Goal: Check status: Check status

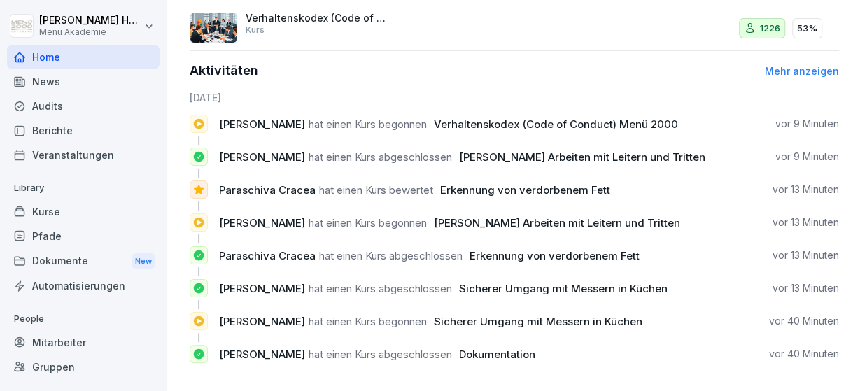
scroll to position [785, 0]
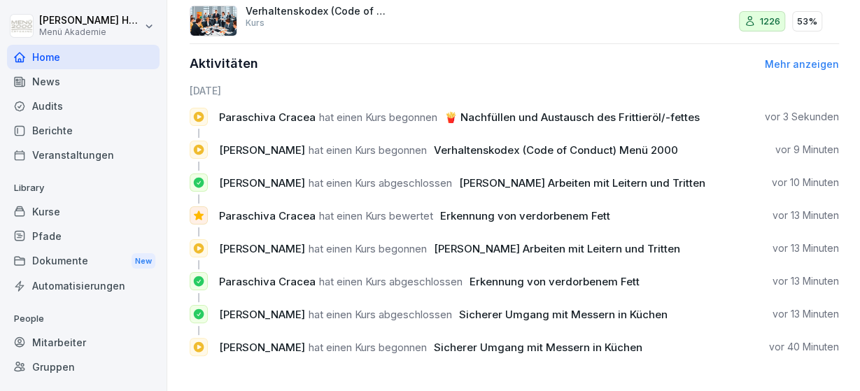
click at [36, 103] on div "Audits" at bounding box center [83, 106] width 153 height 24
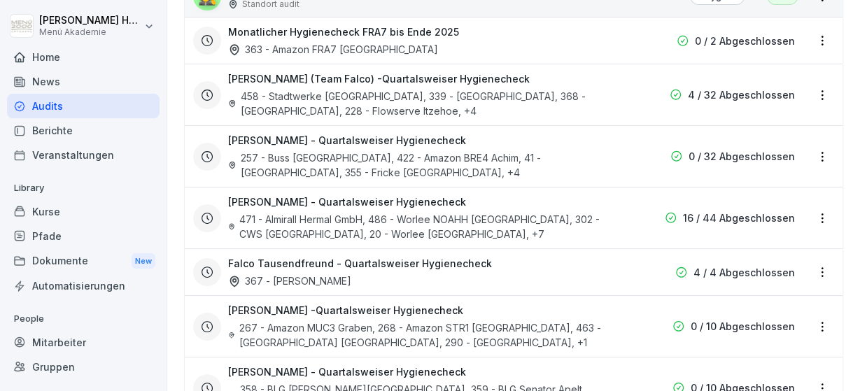
scroll to position [295, 0]
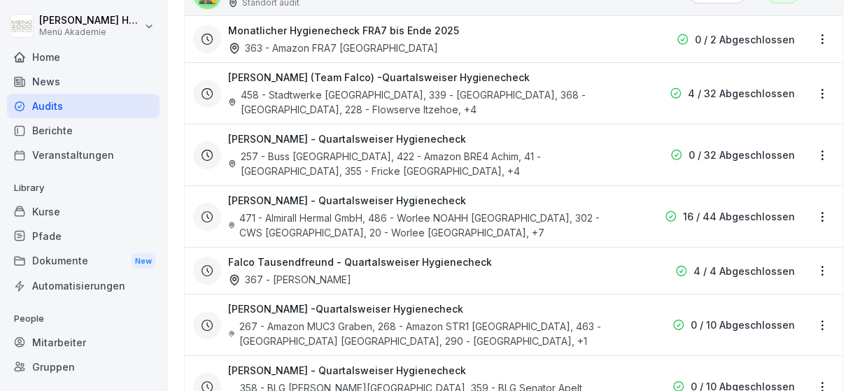
click at [605, 231] on div "471 - Almirall Hermal GmbH, 486 - Worlee NOAHH [GEOGRAPHIC_DATA], 302 - CWS [GE…" at bounding box center [424, 225] width 392 height 29
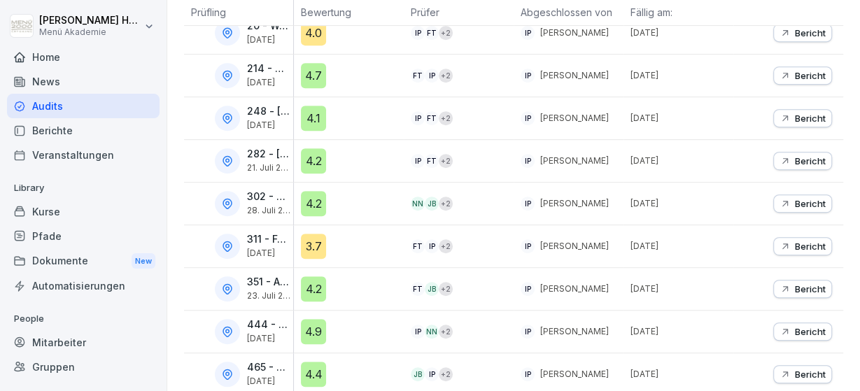
scroll to position [372, 0]
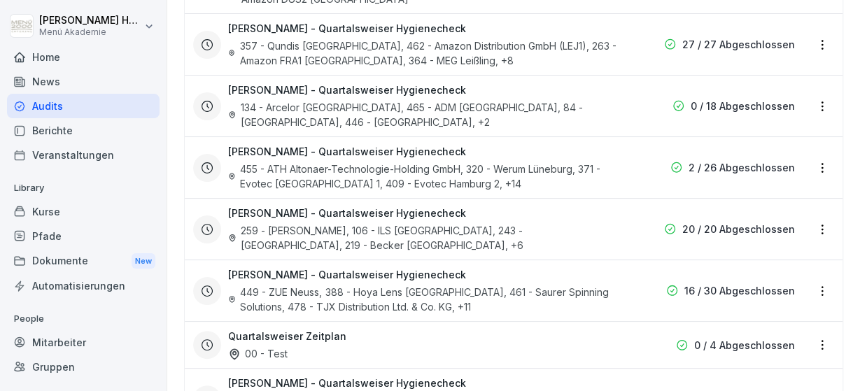
scroll to position [1425, 0]
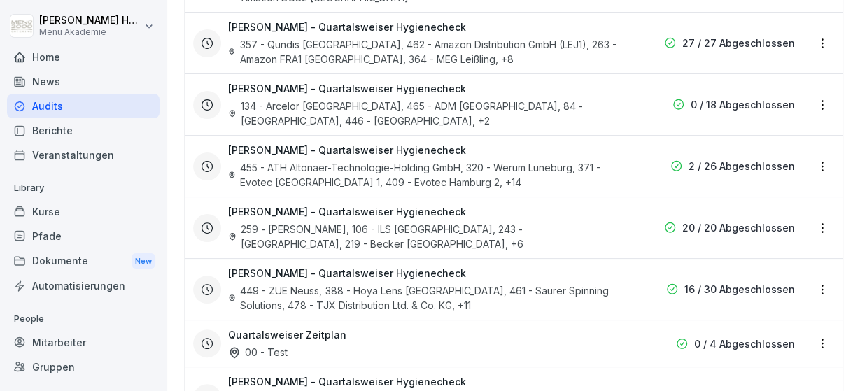
click at [653, 25] on div "[PERSON_NAME] - Quartalsweiser Hygienecheck 357 - Qundis [GEOGRAPHIC_DATA], 462…" at bounding box center [502, 43] width 619 height 47
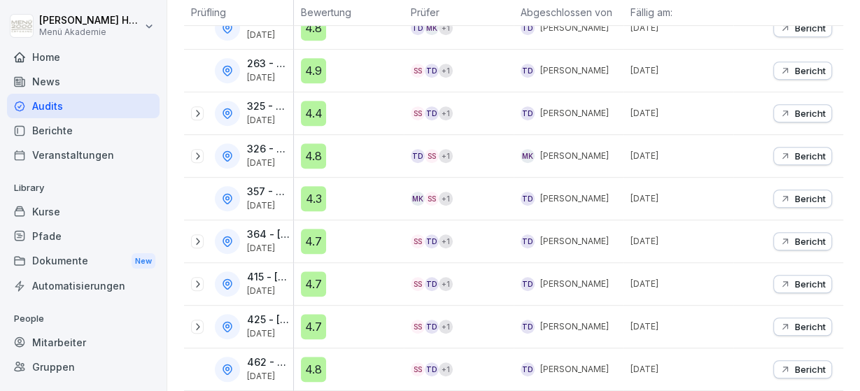
scroll to position [234, 0]
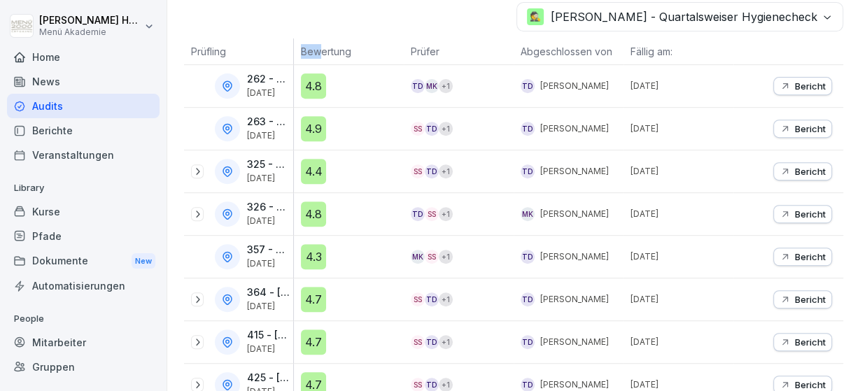
drag, startPoint x: 293, startPoint y: 44, endPoint x: 317, endPoint y: 44, distance: 24.5
click at [317, 44] on tr "Prüfling Bewertung Prüfer Abgeschlossen von Fällig am:" at bounding box center [513, 51] width 659 height 27
click at [240, 47] on p "Prüfling" at bounding box center [238, 51] width 95 height 15
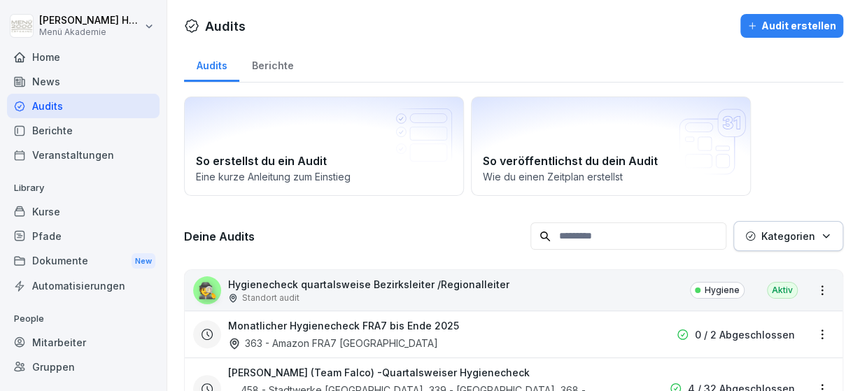
click at [274, 59] on div "Berichte" at bounding box center [272, 64] width 66 height 36
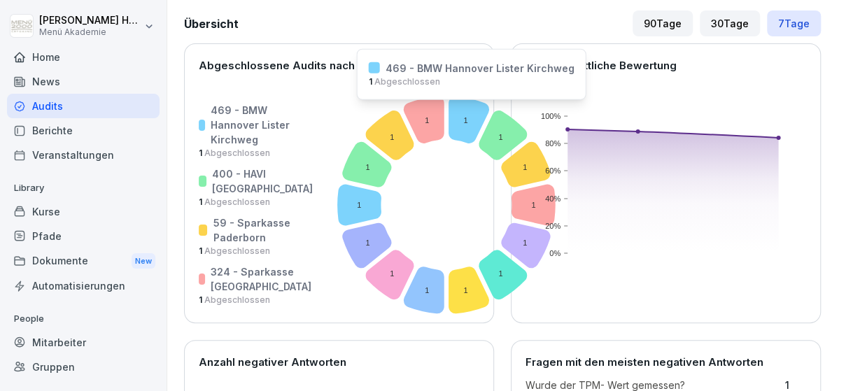
scroll to position [84, 0]
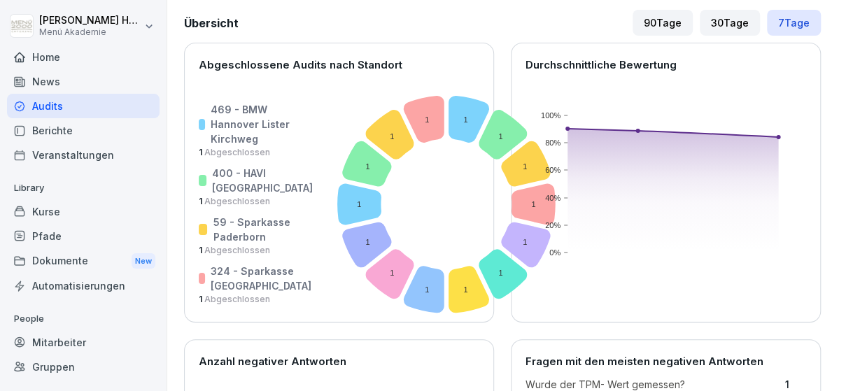
click at [667, 28] on div "90 Tage" at bounding box center [663, 23] width 60 height 26
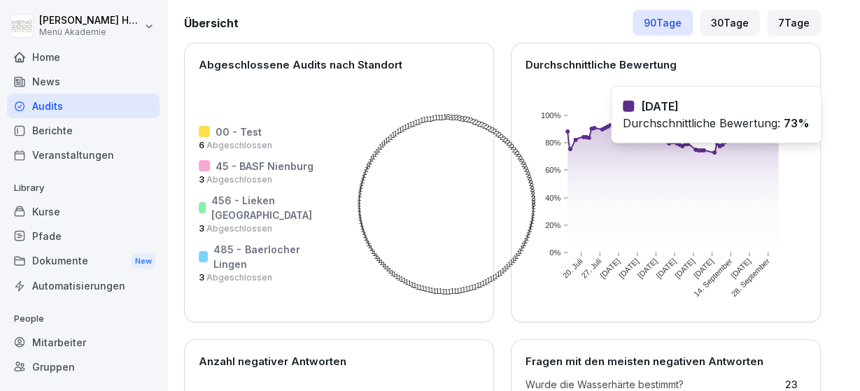
click at [715, 150] on rect at bounding box center [673, 183] width 211 height 137
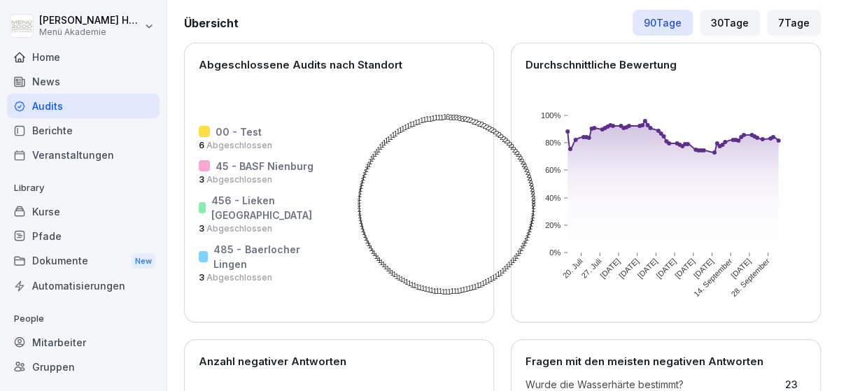
click at [741, 32] on div "30 Tage" at bounding box center [730, 23] width 60 height 26
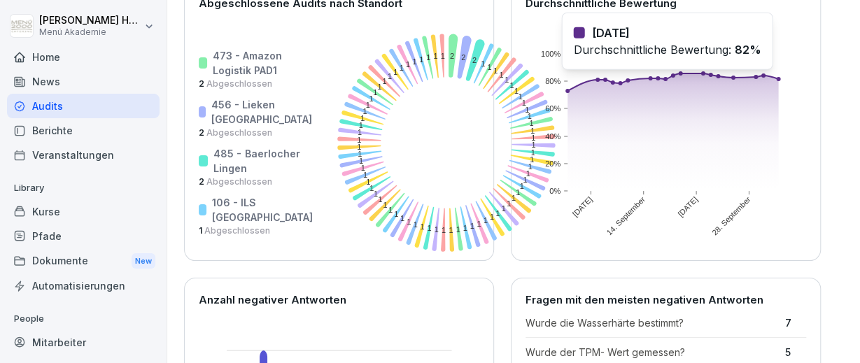
scroll to position [2581, 0]
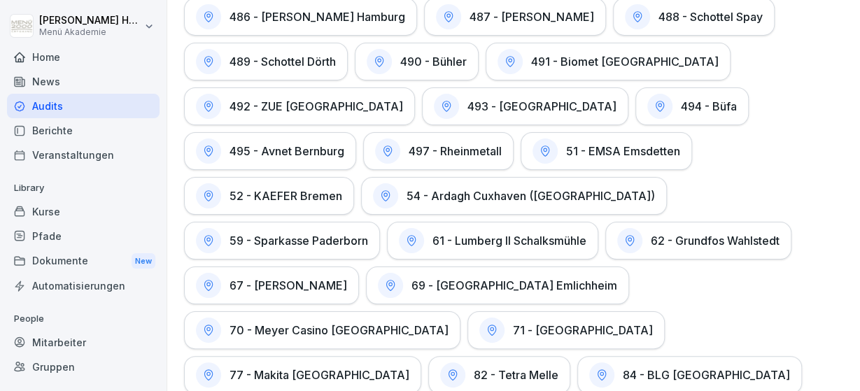
scroll to position [4627, 0]
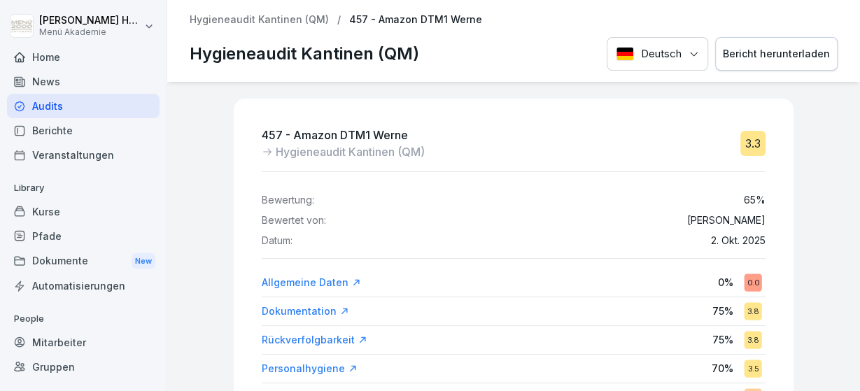
click at [282, 24] on p "Hygieneaudit Kantinen (QM)" at bounding box center [259, 20] width 139 height 12
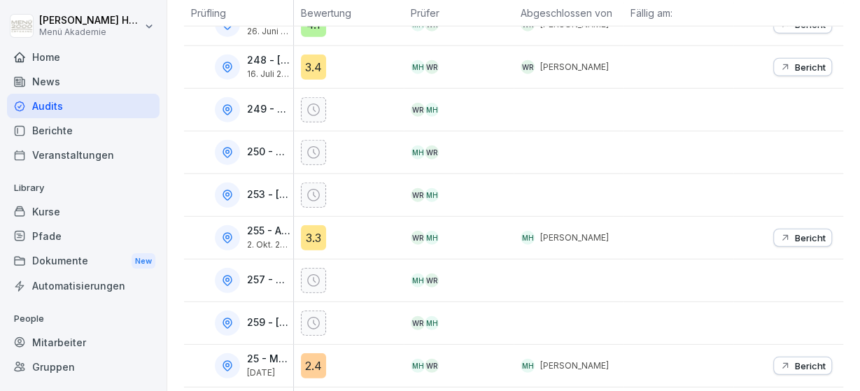
scroll to position [1753, 0]
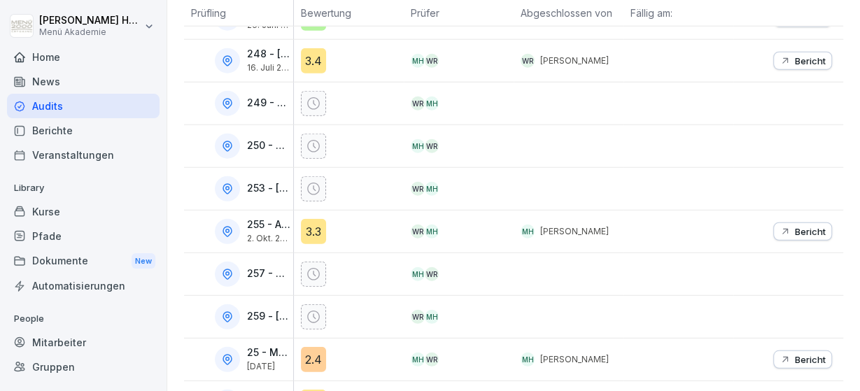
click at [306, 232] on div "3.3" at bounding box center [313, 231] width 25 height 25
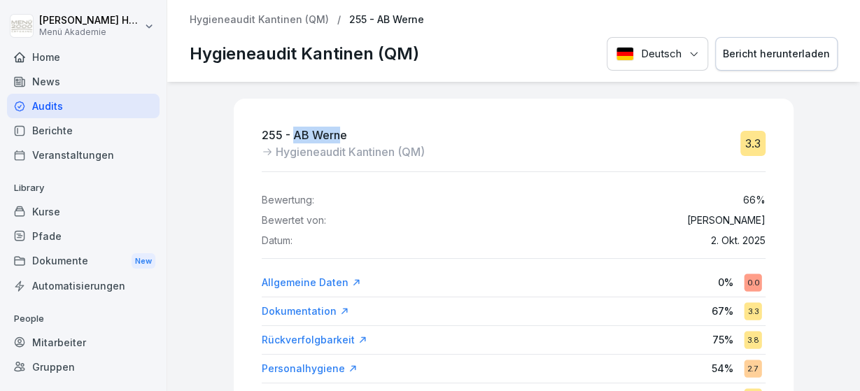
drag, startPoint x: 296, startPoint y: 131, endPoint x: 339, endPoint y: 139, distance: 44.2
click at [339, 139] on p "255 - AB Werne" at bounding box center [343, 135] width 163 height 17
click at [348, 136] on p "255 - AB Werne" at bounding box center [343, 135] width 163 height 17
drag, startPoint x: 348, startPoint y: 136, endPoint x: 262, endPoint y: 138, distance: 85.4
click at [262, 138] on p "255 - AB Werne" at bounding box center [343, 135] width 163 height 17
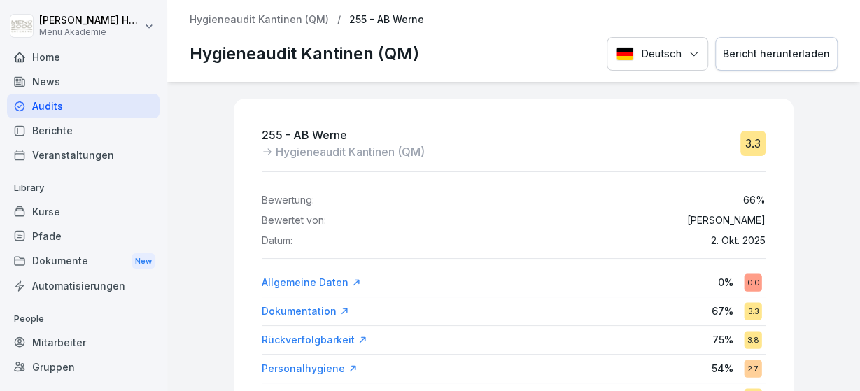
click at [262, 138] on p "255 - AB Werne" at bounding box center [343, 135] width 163 height 17
drag, startPoint x: 263, startPoint y: 138, endPoint x: 358, endPoint y: 134, distance: 94.6
click at [358, 134] on p "255 - AB Werne" at bounding box center [343, 135] width 163 height 17
click at [255, 22] on p "Hygieneaudit Kantinen (QM)" at bounding box center [259, 20] width 139 height 12
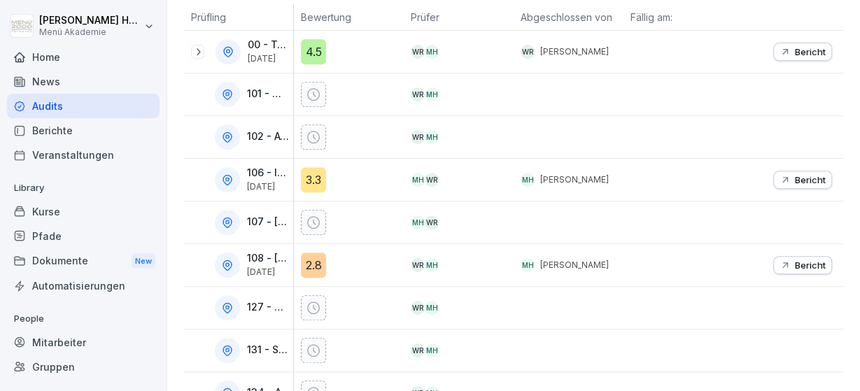
scroll to position [269, 0]
click at [538, 202] on div at bounding box center [569, 221] width 110 height 42
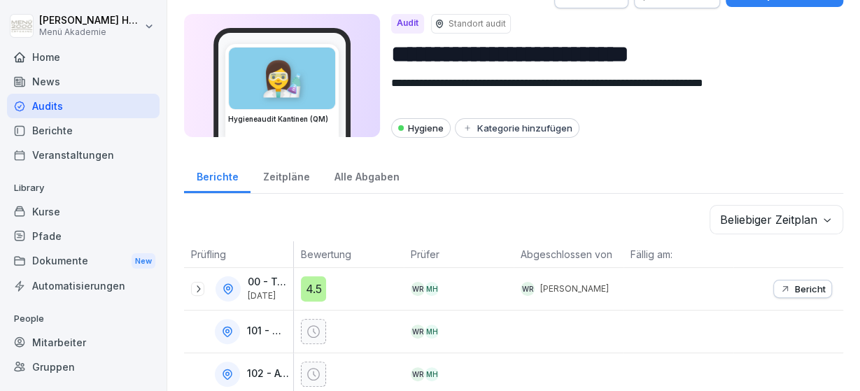
scroll to position [0, 0]
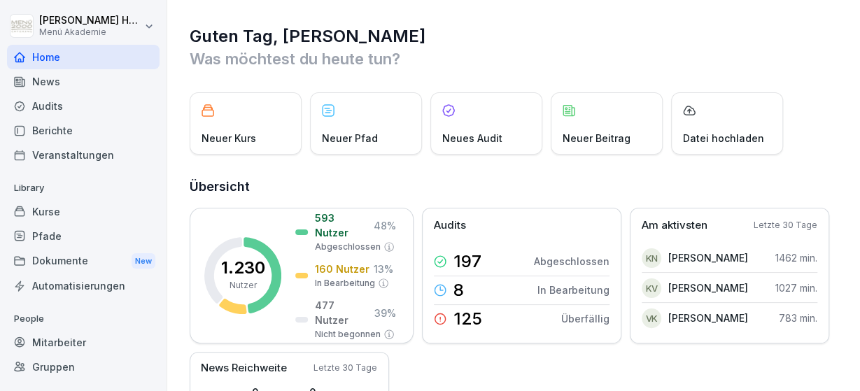
click at [71, 99] on div "Audits" at bounding box center [83, 106] width 153 height 24
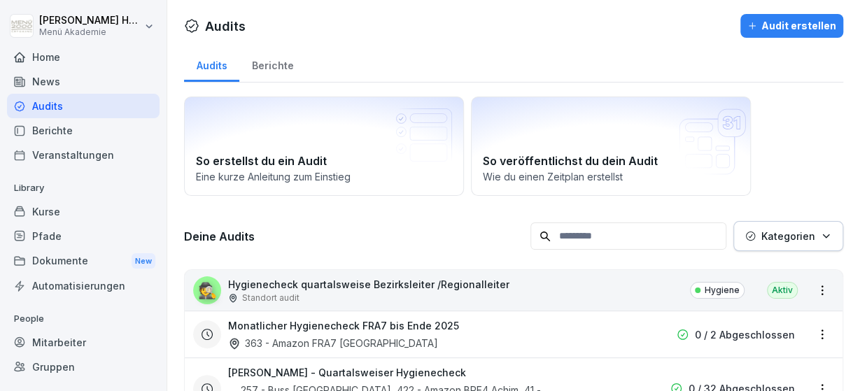
click at [263, 64] on div "Berichte" at bounding box center [272, 64] width 66 height 36
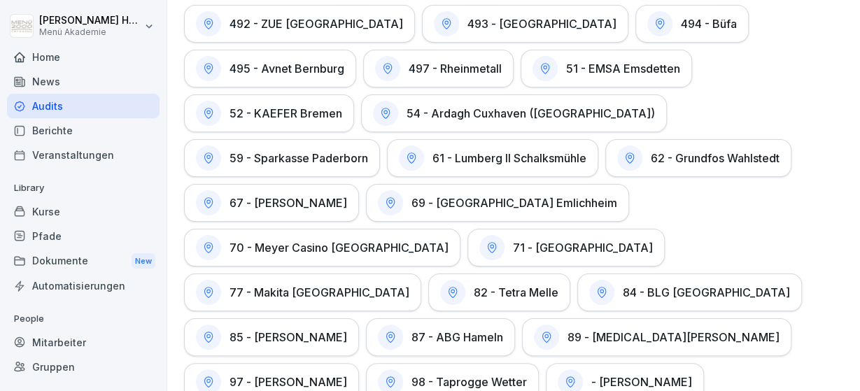
scroll to position [4775, 0]
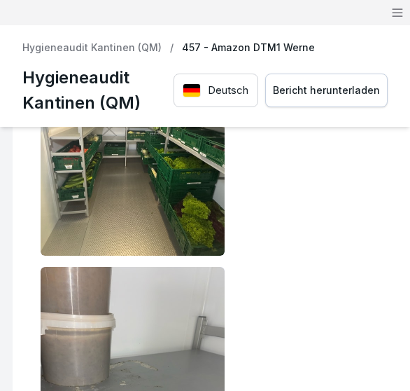
scroll to position [6974, 0]
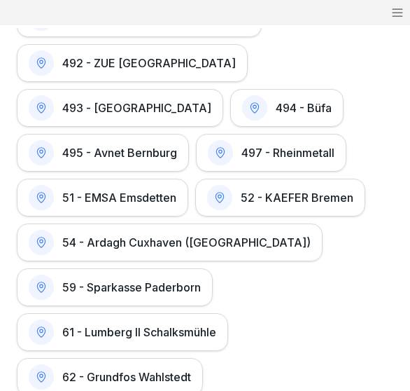
scroll to position [9550, 0]
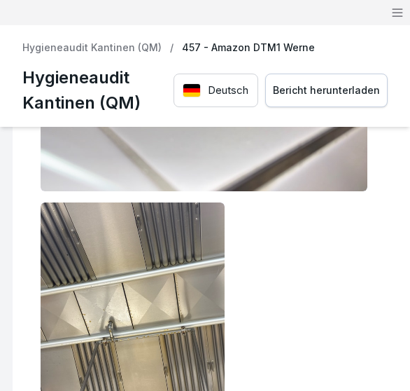
scroll to position [21715, 0]
